Goal: Check status: Check status

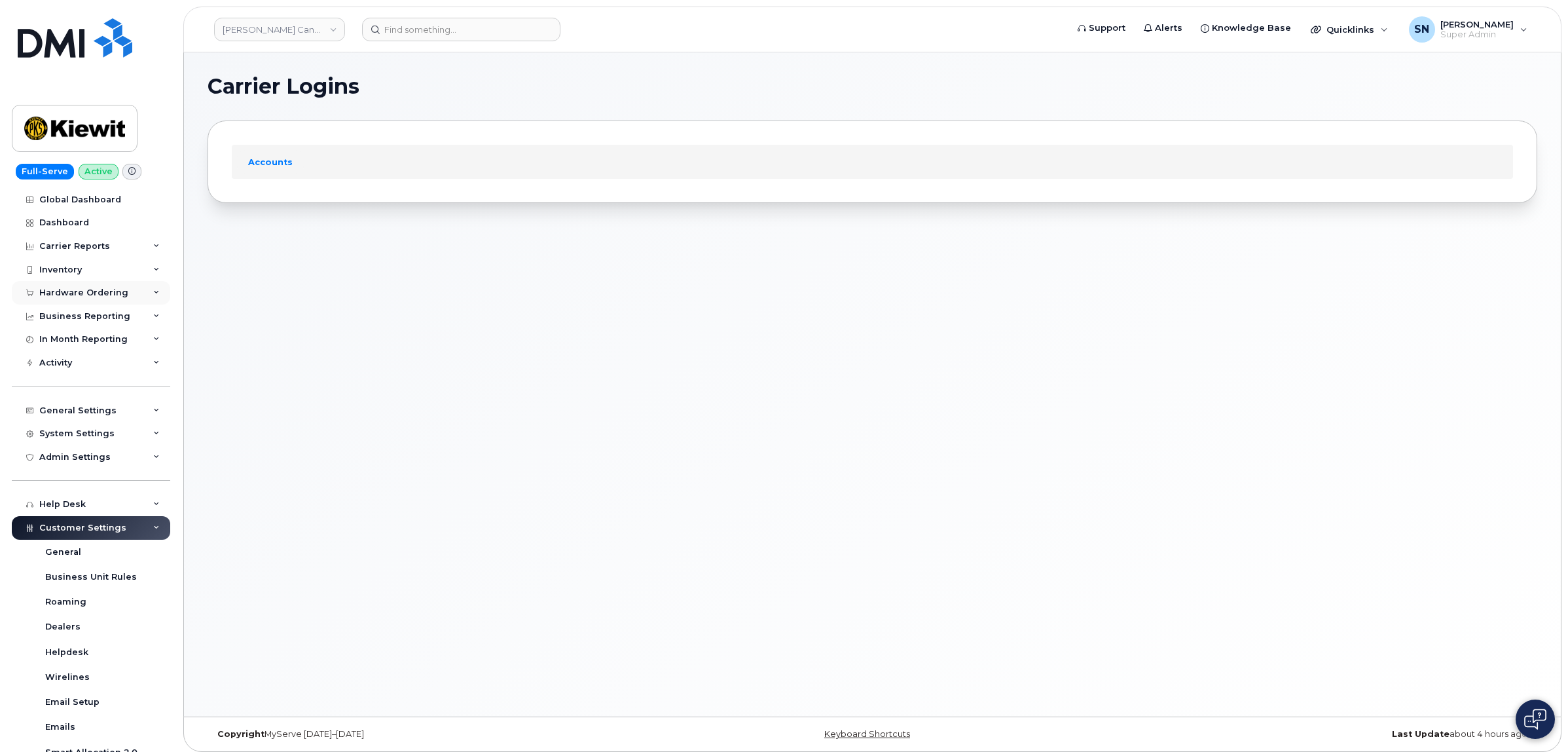
click at [98, 291] on div "Hardware Ordering" at bounding box center [84, 292] width 89 height 11
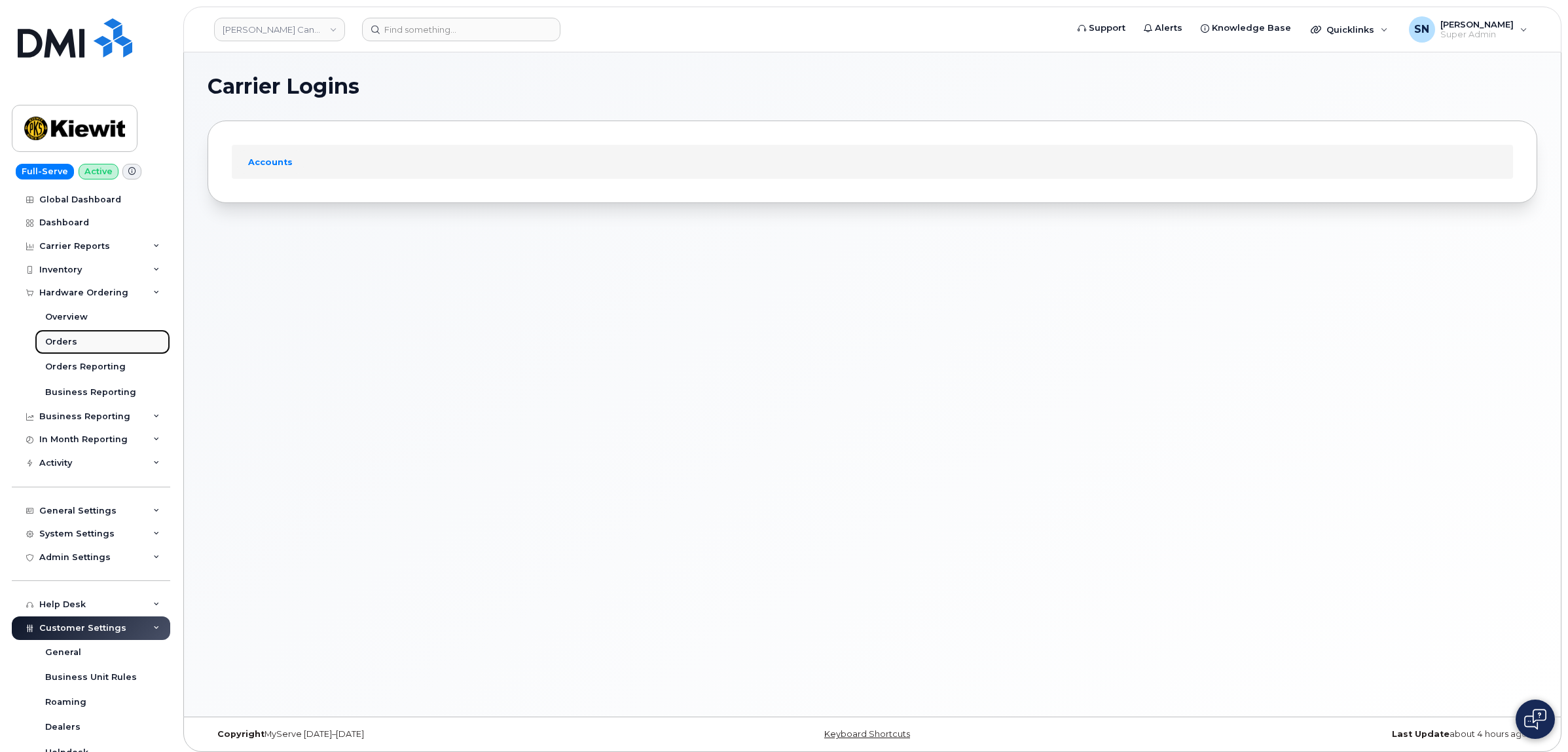
click at [79, 338] on link "Orders" at bounding box center [102, 342] width 135 height 25
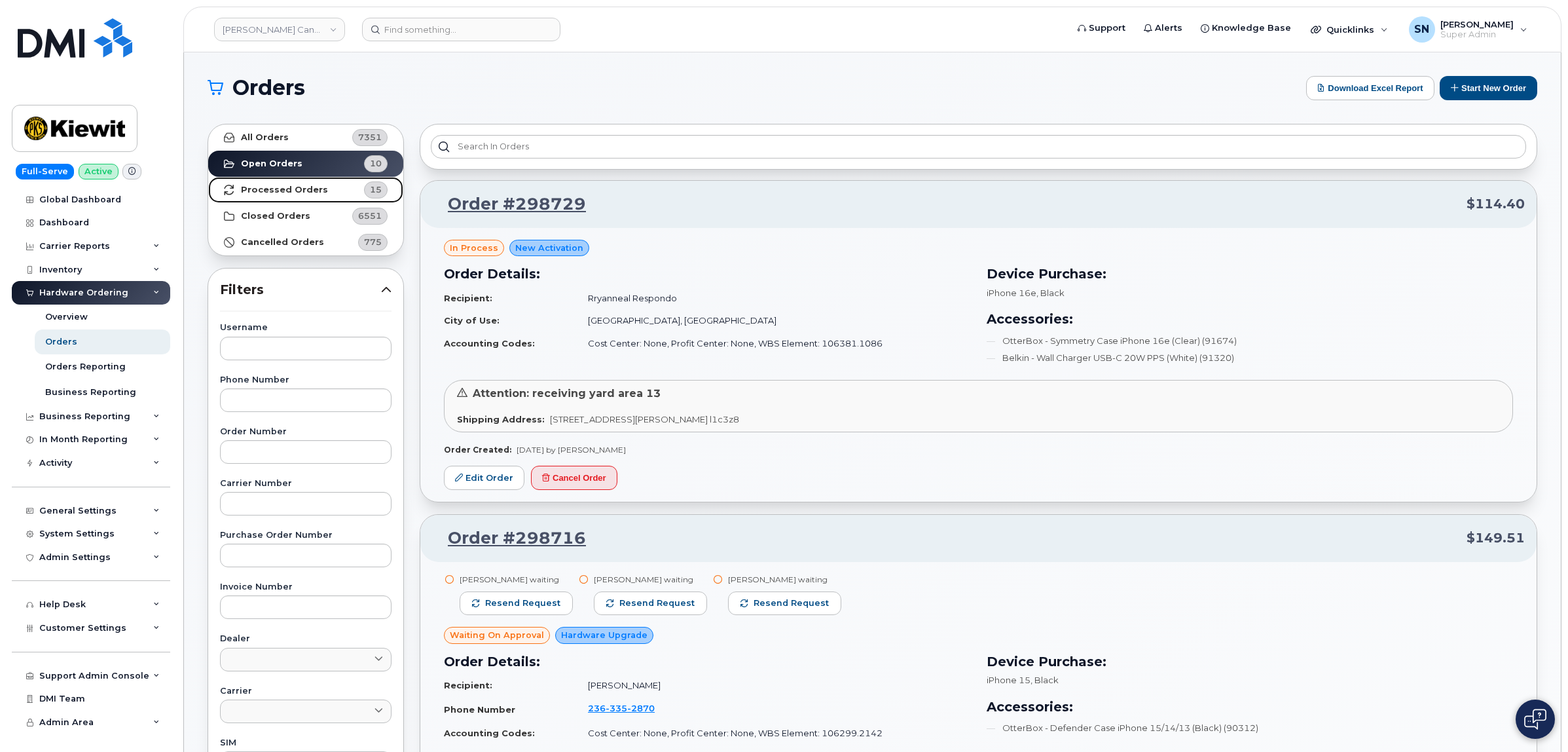
click at [302, 185] on strong "Processed Orders" at bounding box center [285, 190] width 87 height 11
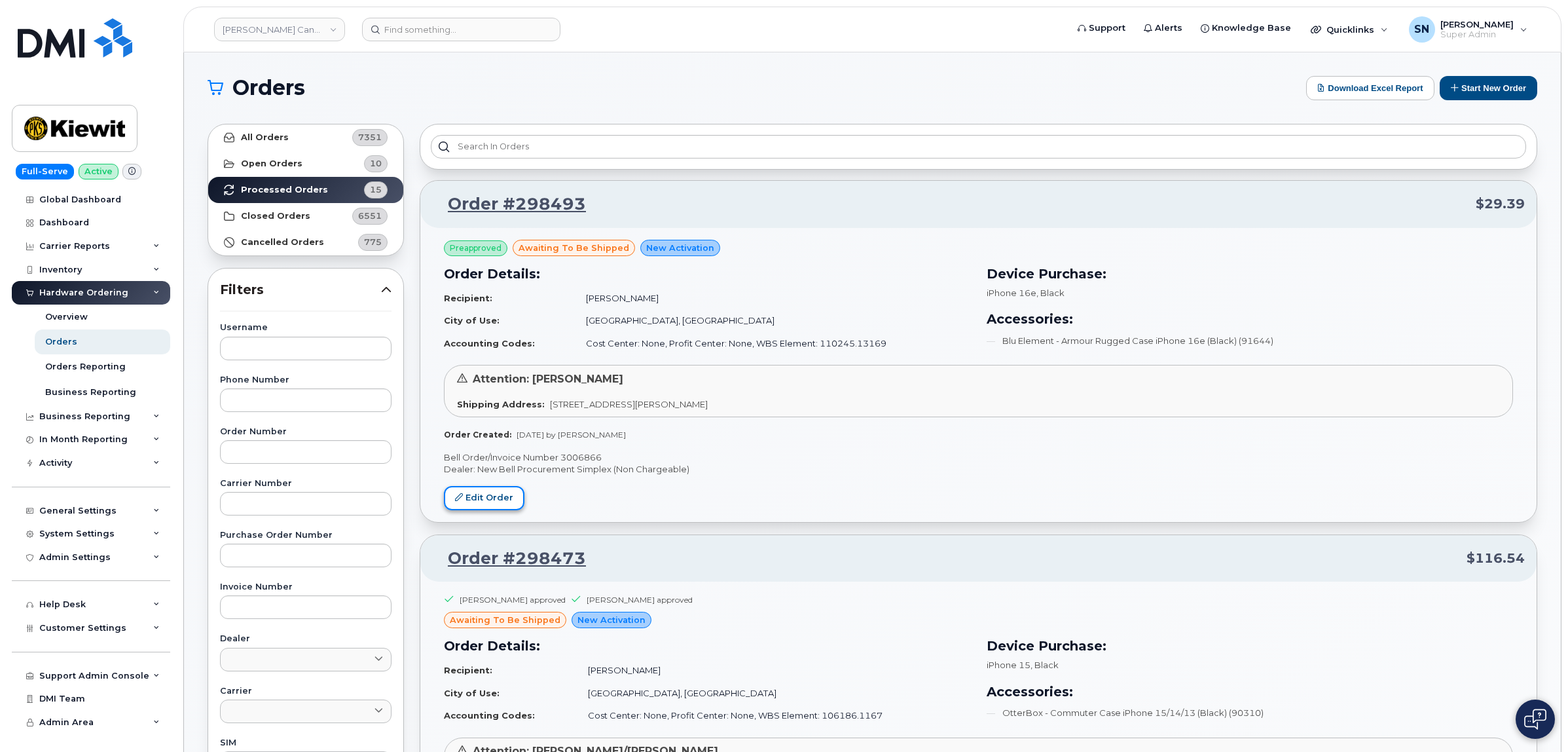
click at [476, 503] on link "Edit Order" at bounding box center [484, 498] width 81 height 24
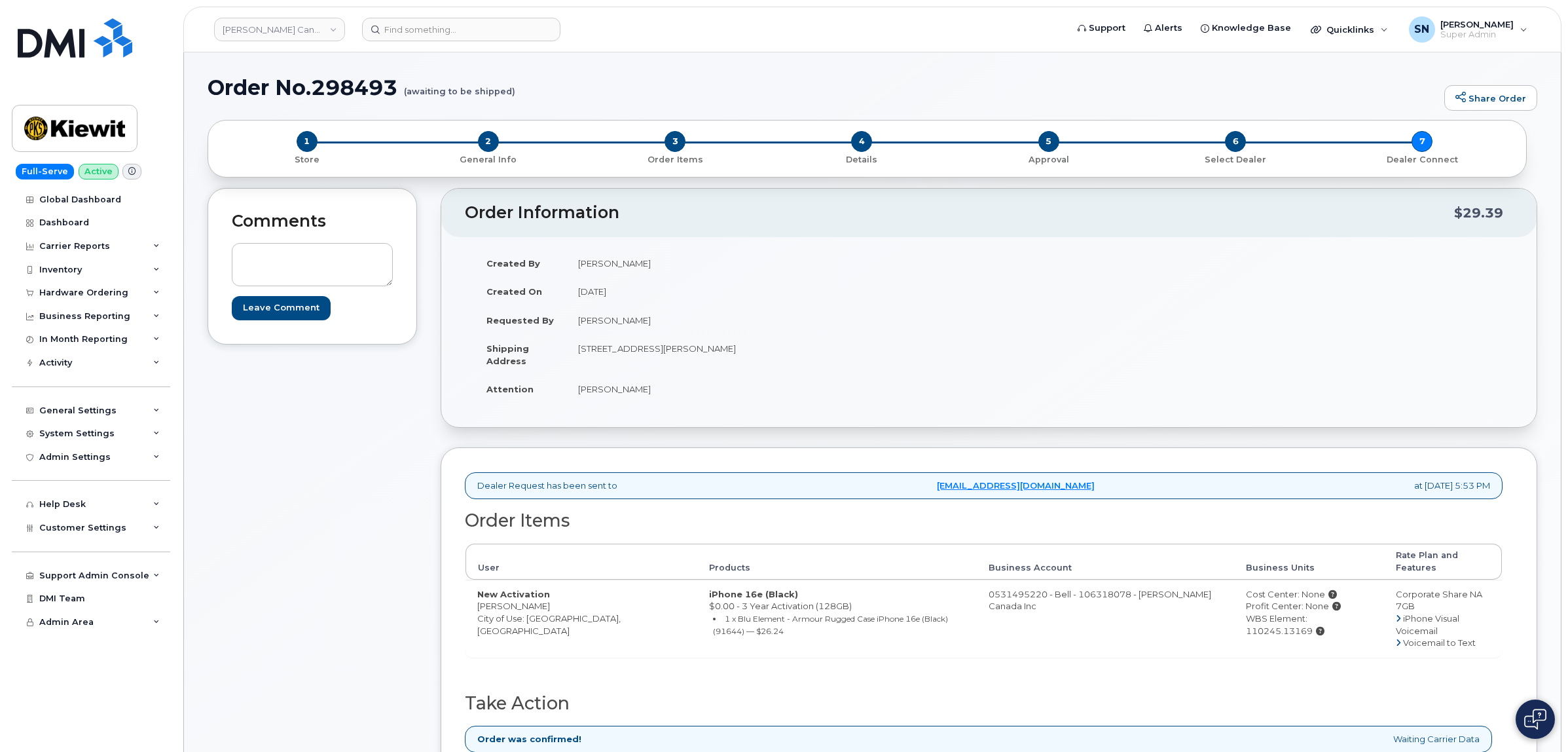
drag, startPoint x: 1386, startPoint y: 588, endPoint x: 1421, endPoint y: 591, distance: 35.1
click at [1421, 591] on td "Corporate Share NA 7GB iPhone Visual Voicemail Voicemail to Text" at bounding box center [1443, 618] width 118 height 77
copy td "Corporate Share NA 7GB"
